Goal: Navigation & Orientation: Find specific page/section

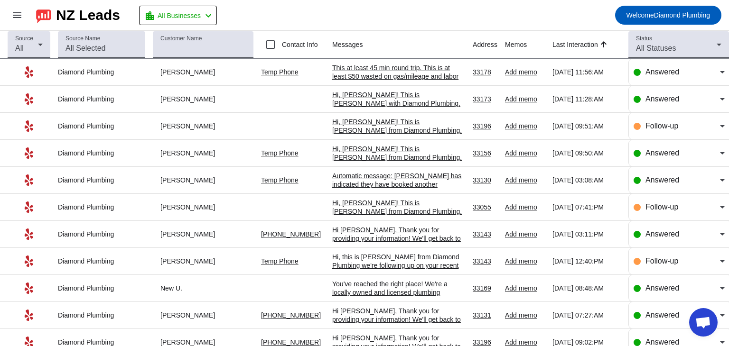
click at [461, 8] on mat-toolbar-row "menu NZ Leads location_city All Businesses chevron_left Welcome Diamond Plumbing" at bounding box center [364, 15] width 729 height 30
